Goal: Browse casually

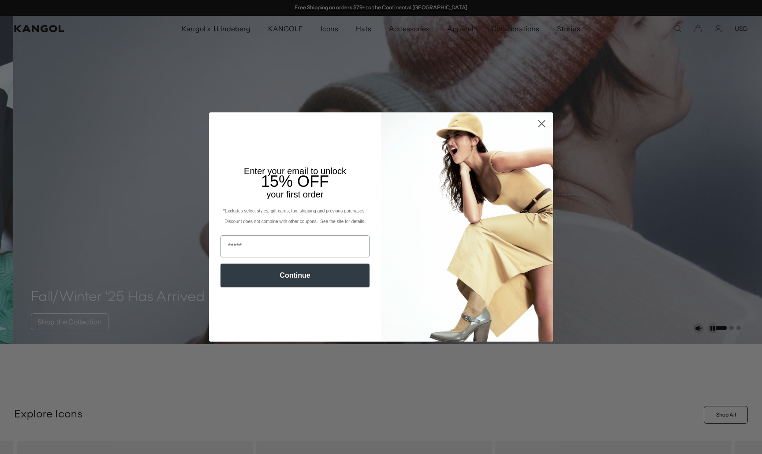
scroll to position [0, 182]
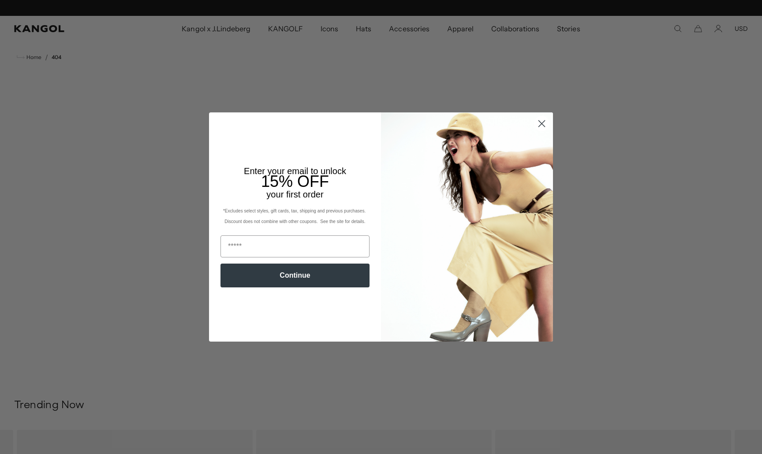
scroll to position [0, 182]
